Goal: Task Accomplishment & Management: Use online tool/utility

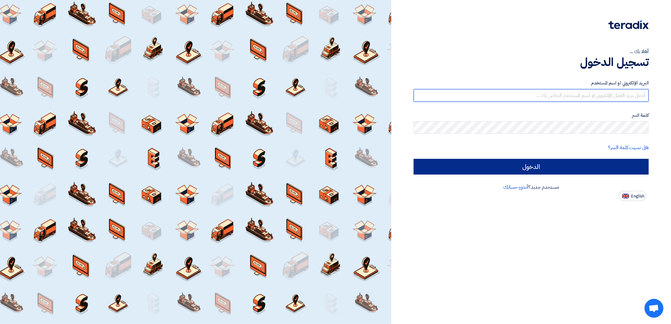
type input "[PERSON_NAME][EMAIL_ADDRESS][DOMAIN_NAME]"
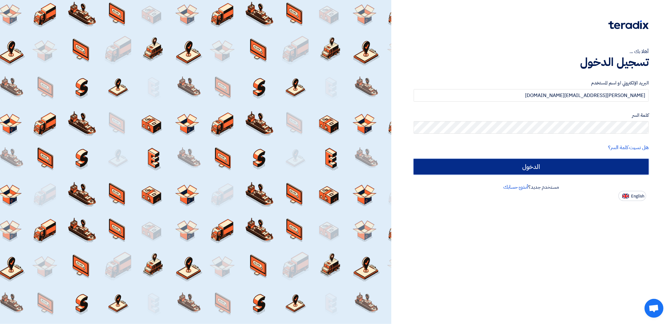
click at [441, 168] on input "الدخول" at bounding box center [530, 167] width 235 height 16
type input "Sign in"
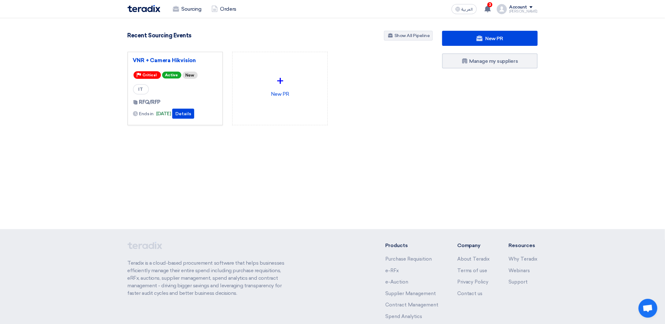
click at [158, 78] on div "Priority Critical" at bounding box center [147, 75] width 27 height 8
click at [290, 101] on div "+ New PR" at bounding box center [280, 84] width 85 height 55
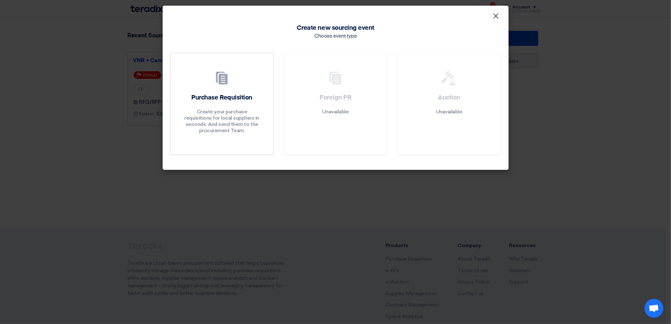
click at [441, 13] on button "×" at bounding box center [496, 16] width 16 height 13
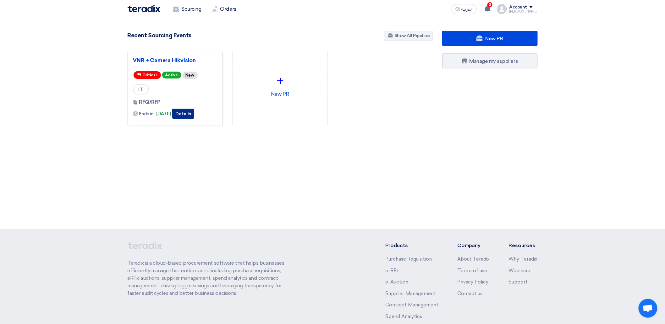
click at [192, 113] on button "Details" at bounding box center [183, 114] width 22 height 10
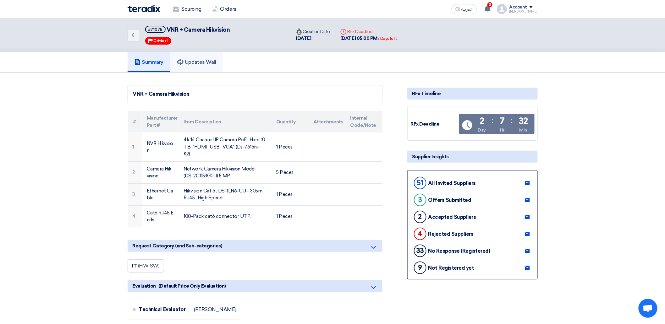
click at [197, 62] on h5 "Updates Wall" at bounding box center [196, 62] width 39 height 6
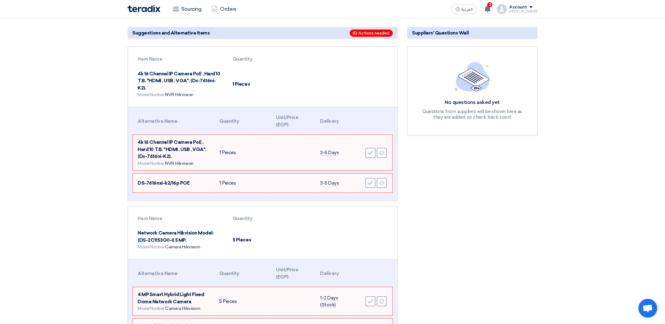
scroll to position [61, 0]
click at [192, 153] on td "4k 16 Channel IP Camera [PERSON_NAME] , Hard 10 T.B. "HDMI , USB , VGA". (Ds-76…" at bounding box center [174, 153] width 82 height 36
click at [159, 147] on span "4k 16 Channel IP Camera PoE , Hard 10 T.B. "HDMI , USB , VGA". (Ds-7616ni-K2)." at bounding box center [172, 149] width 69 height 20
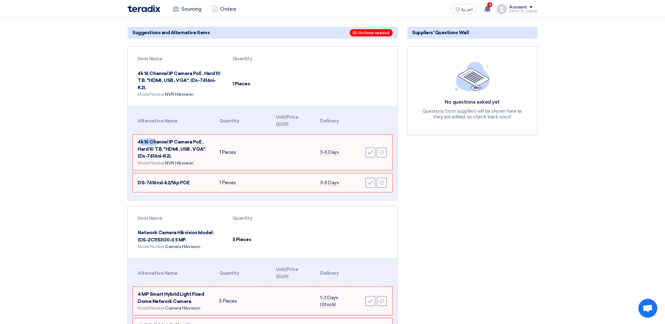
drag, startPoint x: 139, startPoint y: 142, endPoint x: 157, endPoint y: 140, distance: 17.4
click at [157, 140] on span "4k 16 Channel IP Camera PoE , Hard 10 T.B. "HDMI , USB , VGA". (Ds-7616ni-K2)." at bounding box center [172, 149] width 69 height 20
click at [172, 141] on span "4k 16 Channel IP Camera PoE , Hard 10 T.B. "HDMI , USB , VGA". (Ds-7616ni-K2)." at bounding box center [172, 149] width 69 height 20
click at [153, 144] on td "4k 16 Channel IP Camera [PERSON_NAME] , Hard 10 T.B. "HDMI , USB , VGA". (Ds-76…" at bounding box center [174, 153] width 82 height 36
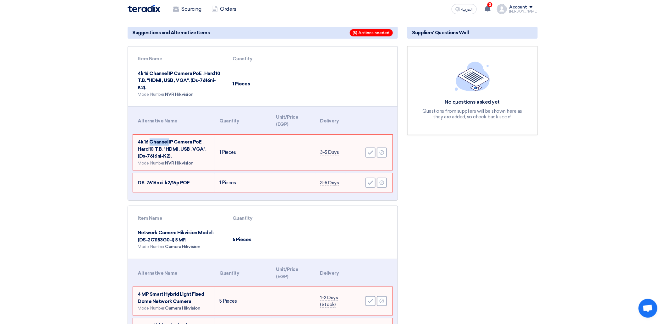
click at [153, 144] on td "4k 16 Channel IP Camera [PERSON_NAME] , Hard 10 T.B. "HDMI , USB , VGA". (Ds-76…" at bounding box center [174, 153] width 82 height 36
click at [156, 151] on td "4k 16 Channel IP Camera [PERSON_NAME] , Hard 10 T.B. "HDMI , USB , VGA". (Ds-76…" at bounding box center [174, 153] width 82 height 36
drag, startPoint x: 143, startPoint y: 158, endPoint x: 173, endPoint y: 161, distance: 30.6
click at [173, 161] on td "4k 16 Channel IP Camera [PERSON_NAME] , Hard 10 T.B. "HDMI , USB , VGA". (Ds-76…" at bounding box center [174, 153] width 82 height 36
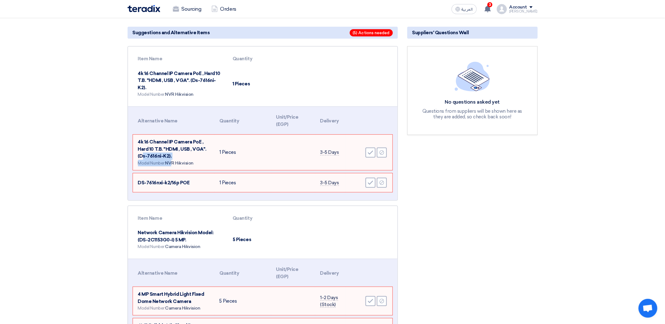
click at [159, 156] on span "4k 16 Channel IP Camera PoE , Hard 10 T.B. "HDMI , USB , VGA". (Ds-7616ni-K2)." at bounding box center [172, 149] width 69 height 20
click at [180, 156] on td "4k 16 Channel IP Camera [PERSON_NAME] , Hard 10 T.B. "HDMI , USB , VGA". (Ds-76…" at bounding box center [174, 153] width 82 height 36
click at [186, 161] on span "NVR Hikvision" at bounding box center [179, 163] width 29 height 5
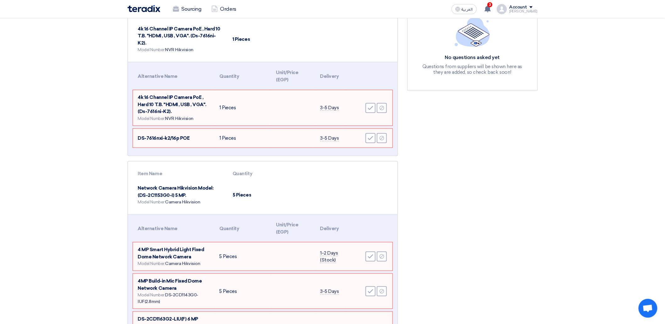
scroll to position [105, 0]
drag, startPoint x: 158, startPoint y: 139, endPoint x: 174, endPoint y: 140, distance: 16.7
click at [174, 140] on span "DS-7616nxi-k2/16p POE" at bounding box center [164, 139] width 52 height 6
click at [176, 141] on td "DS-7616nxi-k2/16p POE" at bounding box center [174, 139] width 82 height 19
drag, startPoint x: 179, startPoint y: 137, endPoint x: 164, endPoint y: 138, distance: 15.5
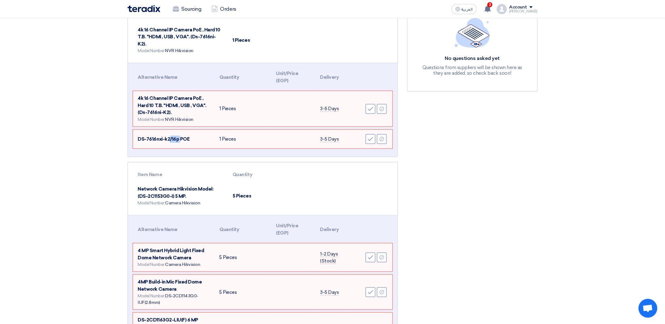
click at [167, 138] on span "DS-7616nxi-k2/16p POE" at bounding box center [164, 139] width 52 height 6
drag, startPoint x: 164, startPoint y: 138, endPoint x: 144, endPoint y: 138, distance: 19.8
click at [144, 138] on span "DS-7616nxi-k2/16p POE" at bounding box center [164, 139] width 52 height 6
click at [145, 138] on span "DS-7616nxi-k2/16p POE" at bounding box center [164, 139] width 52 height 6
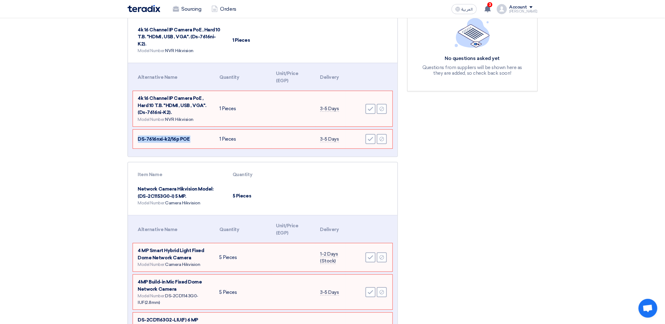
click at [145, 138] on span "DS-7616nxi-k2/16p POE" at bounding box center [164, 139] width 52 height 6
click at [158, 117] on div "Model Number: NVR Hikvision" at bounding box center [174, 119] width 72 height 7
click at [155, 109] on span "4k 16 Channel IP Camera PoE , Hard 10 T.B. "HDMI , USB , VGA". (Ds-7616ni-K2)." at bounding box center [172, 106] width 69 height 20
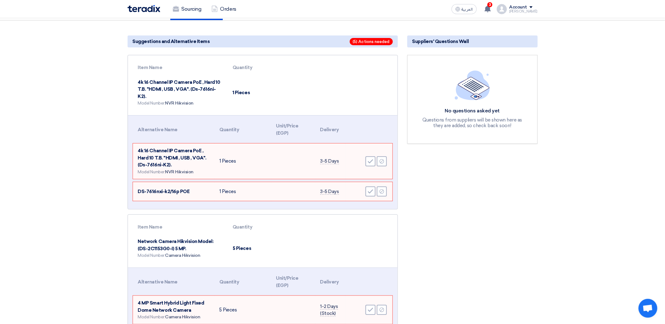
click at [175, 155] on span "4k 16 Channel IP Camera PoE , Hard 10 T.B. "HDMI , USB , VGA". (Ds-7616ni-K2)." at bounding box center [172, 158] width 69 height 20
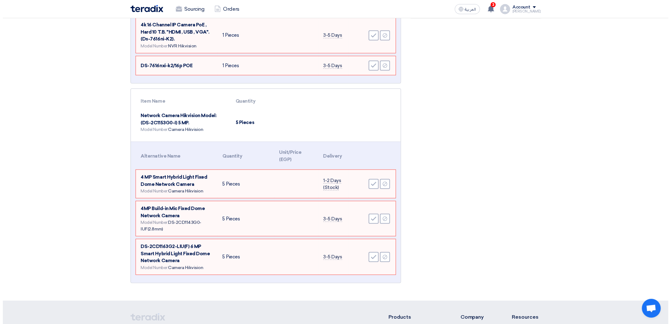
scroll to position [183, 0]
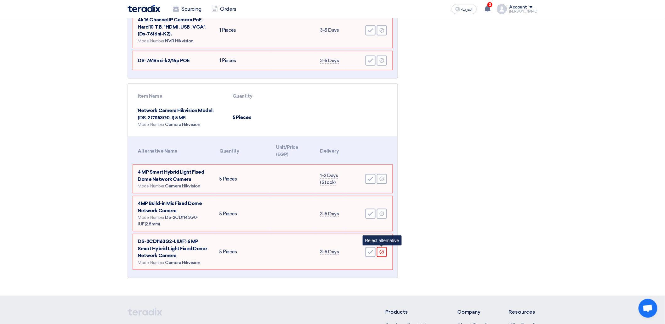
click at [385, 198] on icon "Reject" at bounding box center [382, 253] width 6 height 6
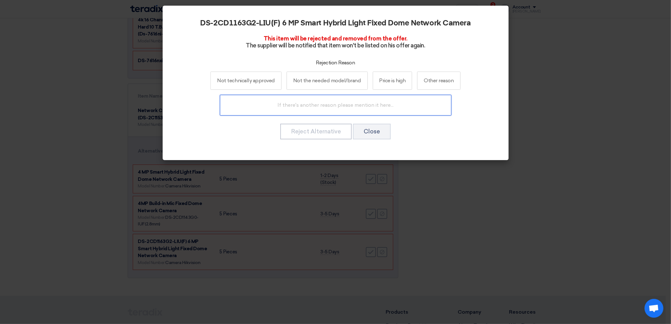
click at [307, 100] on input "text" at bounding box center [335, 105] width 231 height 21
drag, startPoint x: 259, startPoint y: 100, endPoint x: 231, endPoint y: 65, distance: 45.0
click at [260, 100] on input "text" at bounding box center [335, 105] width 231 height 21
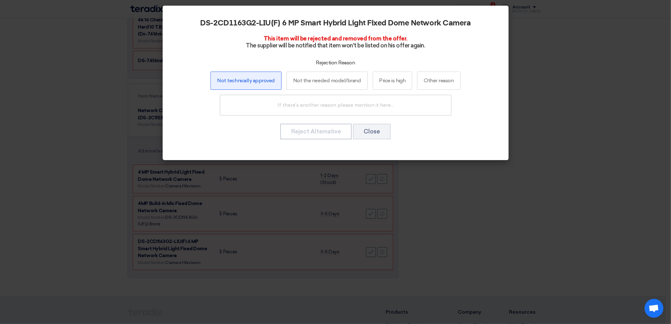
click at [253, 85] on label "Not technically approved" at bounding box center [245, 81] width 71 height 18
click at [248, 83] on input "Not technically approved" at bounding box center [246, 81] width 4 height 4
radio input "true"
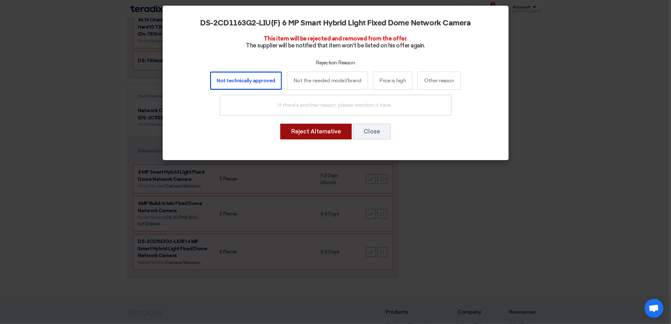
click at [330, 133] on button "Reject Alternative" at bounding box center [315, 132] width 71 height 16
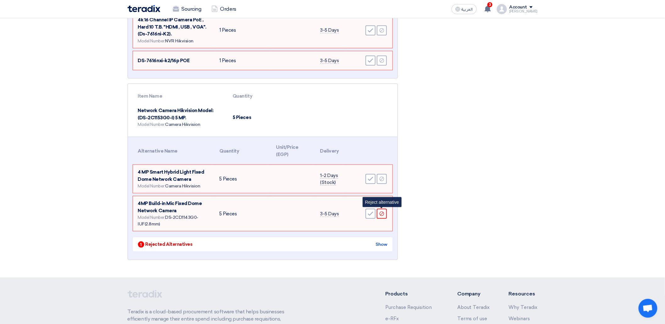
click at [384, 198] on icon "Reject" at bounding box center [382, 214] width 6 height 6
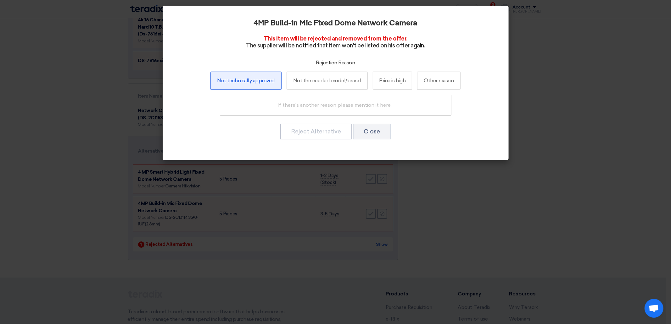
click at [247, 86] on label "Not technically approved" at bounding box center [245, 81] width 71 height 18
click at [247, 83] on input "Not technically approved" at bounding box center [246, 81] width 4 height 4
radio input "true"
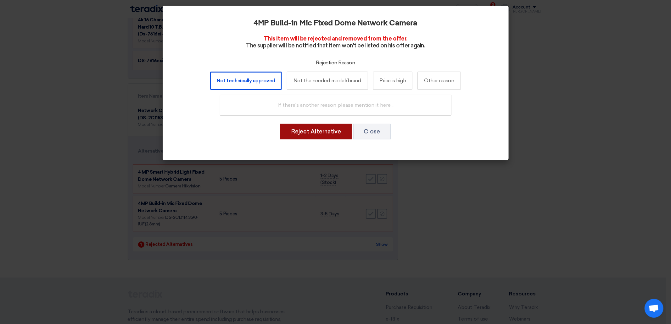
click at [330, 130] on button "Reject Alternative" at bounding box center [315, 132] width 71 height 16
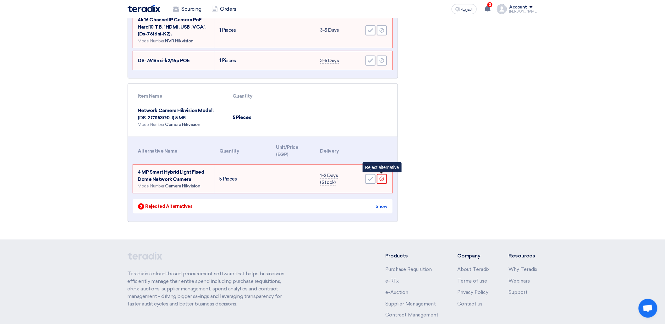
click at [383, 179] on icon "Reject" at bounding box center [382, 179] width 6 height 6
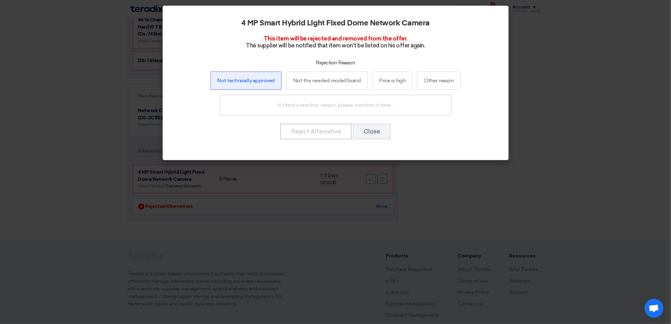
click at [255, 82] on label "Not technically approved" at bounding box center [245, 81] width 71 height 18
click at [248, 82] on input "Not technically approved" at bounding box center [246, 81] width 4 height 4
radio input "true"
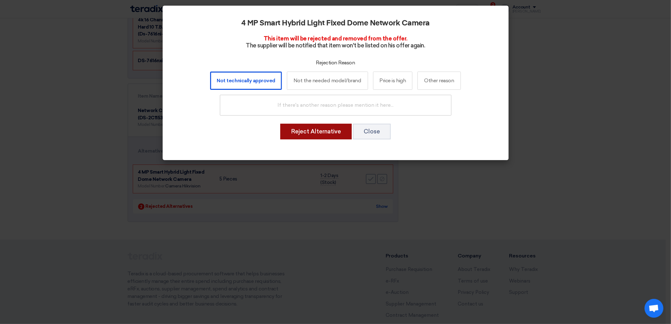
click at [318, 136] on button "Reject Alternative" at bounding box center [315, 132] width 71 height 16
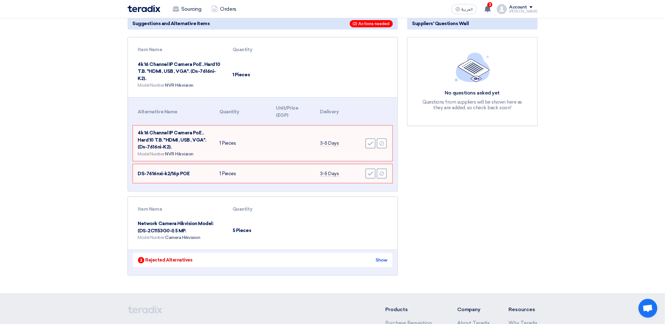
scroll to position [49, 0]
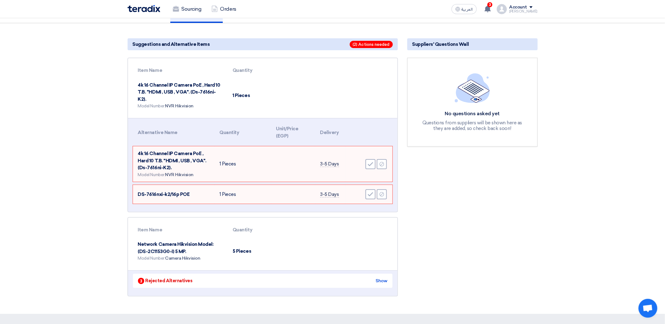
drag, startPoint x: 140, startPoint y: 152, endPoint x: 195, endPoint y: 164, distance: 56.5
click at [201, 168] on td "4k 16 Channel IP Camera [PERSON_NAME] , Hard 10 T.B. "HDMI , USB , VGA". (Ds-76…" at bounding box center [174, 165] width 82 height 36
click at [189, 163] on td "4k 16 Channel IP Camera [PERSON_NAME] , Hard 10 T.B. "HDMI , USB , VGA". (Ds-76…" at bounding box center [174, 165] width 82 height 36
click at [139, 152] on span "4k 16 Channel IP Camera PoE , Hard 10 T.B. "HDMI , USB , VGA". (Ds-7616ni-K2)." at bounding box center [172, 161] width 69 height 20
click at [155, 198] on td "Network Camera Hikvision Model: (DS-2C1153G0-I) 5 MP. Model Number: Camera Hikv…" at bounding box center [180, 251] width 95 height 28
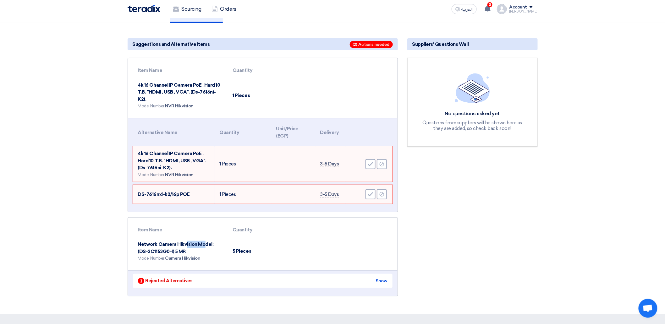
click at [155, 198] on td "Network Camera Hikvision Model: (DS-2C1153G0-I) 5 MP. Model Number: Camera Hikv…" at bounding box center [180, 251] width 95 height 28
click at [223, 198] on th "Item Name" at bounding box center [180, 230] width 95 height 15
drag, startPoint x: 140, startPoint y: 191, endPoint x: 186, endPoint y: 195, distance: 46.7
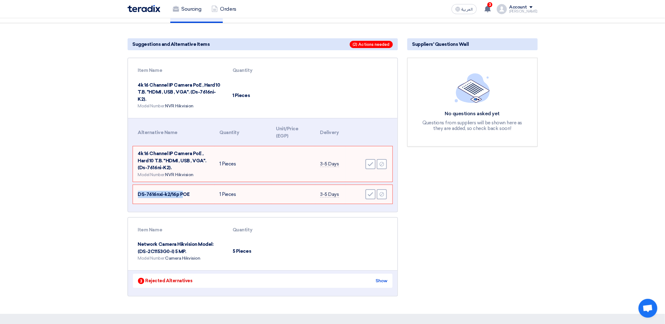
click at [183, 195] on span "DS-7616nxi-k2/16p POE" at bounding box center [164, 195] width 52 height 6
click at [189, 195] on td "DS-7616nxi-k2/16p POE" at bounding box center [174, 194] width 82 height 19
drag, startPoint x: 193, startPoint y: 193, endPoint x: 139, endPoint y: 193, distance: 53.8
click at [139, 193] on td "DS-7616nxi-k2/16p POE" at bounding box center [174, 194] width 82 height 19
click at [145, 192] on span "DS-7616nxi-k2/16p POE" at bounding box center [164, 195] width 52 height 6
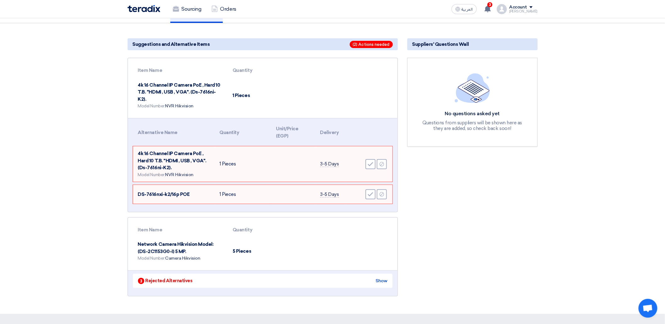
click at [163, 196] on td "DS-7616nxi-k2/16p POE" at bounding box center [174, 194] width 82 height 19
click at [167, 194] on span "DS-7616nxi-k2/16p POE" at bounding box center [164, 195] width 52 height 6
click at [142, 187] on td "DS-7616nxi-k2/16p POE" at bounding box center [174, 194] width 82 height 19
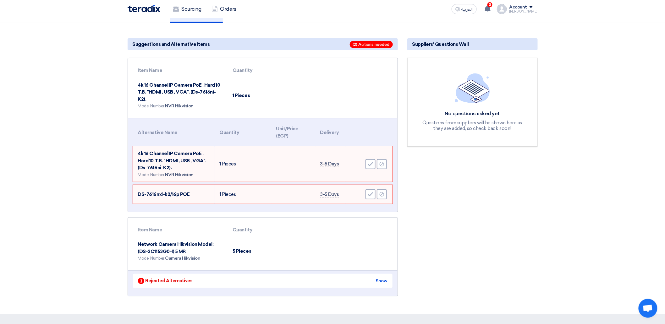
click at [170, 196] on td "DS-7616nxi-k2/16p POE" at bounding box center [174, 194] width 82 height 19
click at [166, 196] on span "DS-7616nxi-k2/16p POE" at bounding box center [164, 195] width 52 height 6
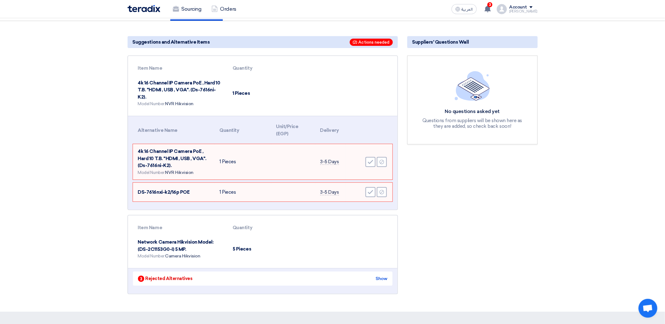
scroll to position [52, 0]
drag, startPoint x: 142, startPoint y: 82, endPoint x: 171, endPoint y: 88, distance: 29.9
click at [171, 88] on td "4k 16 Channel IP Camera [PERSON_NAME] , Hard 10 T.B. "HDMI , USB , VGA". (Ds-76…" at bounding box center [180, 93] width 95 height 36
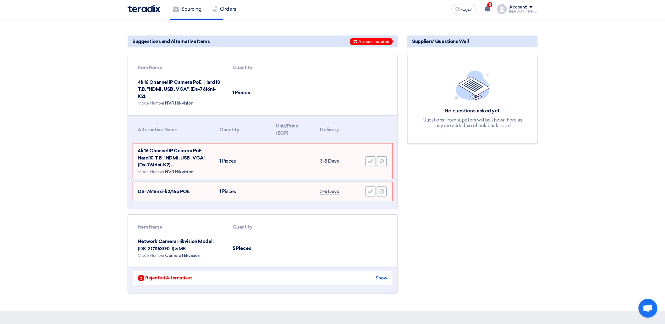
click at [172, 84] on td "4k 16 Channel IP Camera [PERSON_NAME] , Hard 10 T.B. "HDMI , USB , VGA". (Ds-76…" at bounding box center [180, 93] width 95 height 36
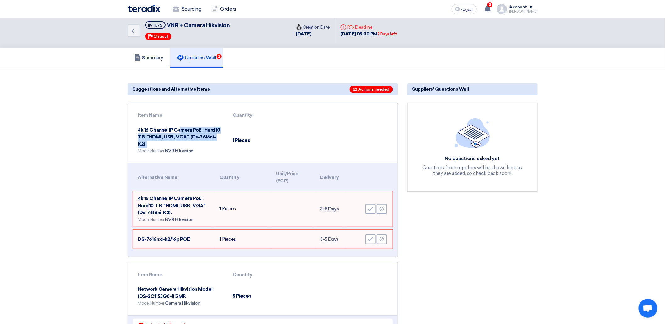
scroll to position [8, 0]
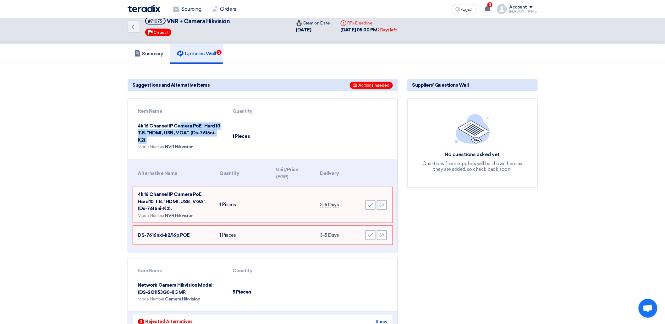
click at [209, 55] on h5 "Updates Wall 2" at bounding box center [196, 54] width 39 height 6
click at [183, 131] on td "4k 16 Channel IP Camera [PERSON_NAME] , Hard 10 T.B. "HDMI , USB , VGA". (Ds-76…" at bounding box center [180, 137] width 95 height 36
click at [159, 54] on h5 "Summary" at bounding box center [149, 54] width 29 height 6
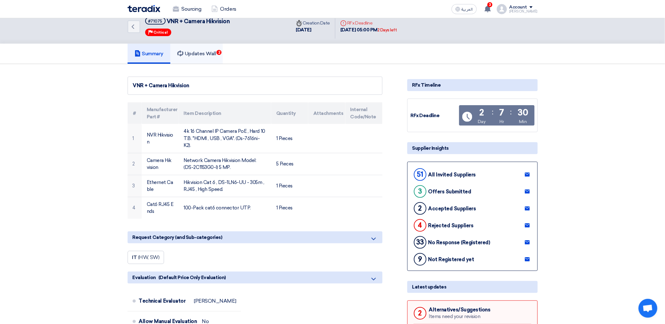
click at [187, 53] on h5 "Updates Wall 2" at bounding box center [196, 54] width 39 height 6
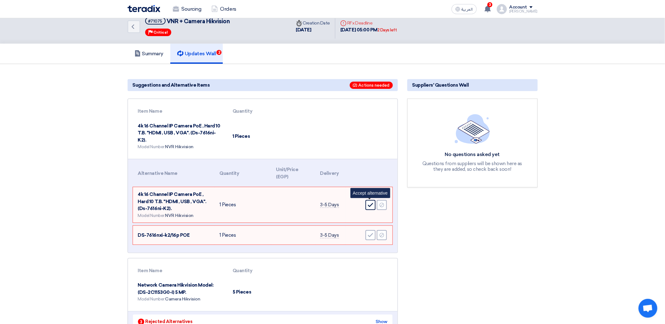
click at [367, 198] on div "Accept" at bounding box center [371, 205] width 10 height 10
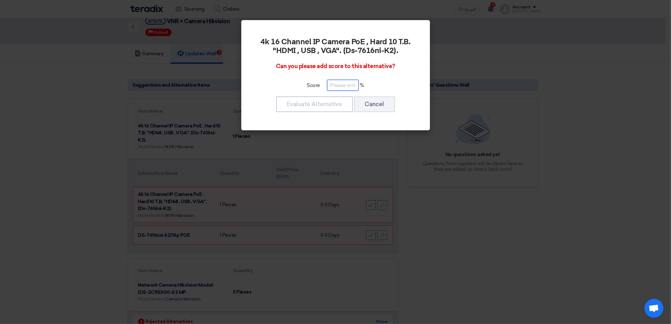
click at [349, 87] on input "number" at bounding box center [342, 85] width 31 height 11
type input "50"
click at [319, 98] on button "Evaluate Alternative" at bounding box center [314, 105] width 77 height 16
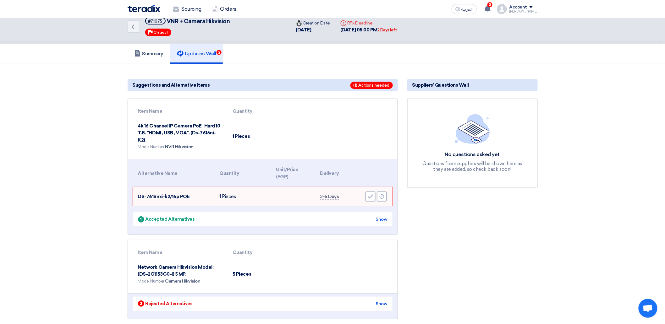
click at [387, 196] on div "Accept Reject" at bounding box center [369, 196] width 37 height 11
click at [385, 197] on div "Reject" at bounding box center [382, 197] width 10 height 10
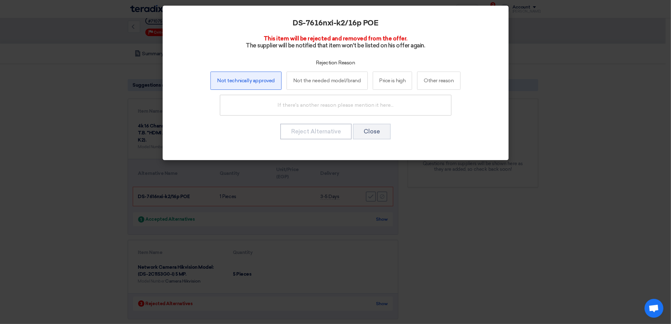
click at [263, 81] on label "Not technically approved" at bounding box center [245, 81] width 71 height 18
click at [248, 81] on input "Not technically approved" at bounding box center [246, 81] width 4 height 4
radio input "true"
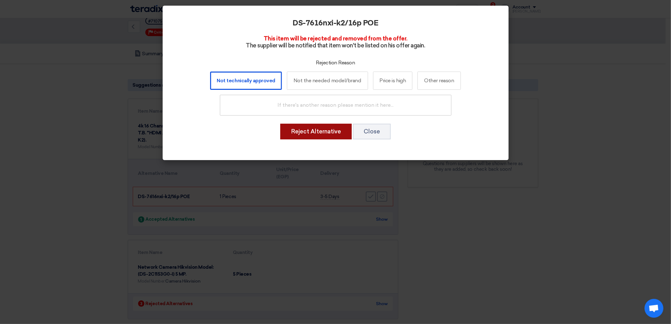
click at [334, 135] on button "Reject Alternative" at bounding box center [315, 132] width 71 height 16
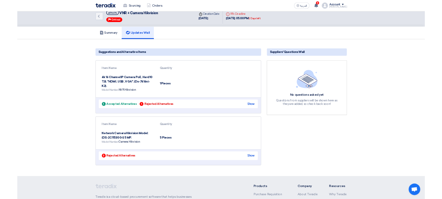
scroll to position [8, 0]
